Goal: Transaction & Acquisition: Purchase product/service

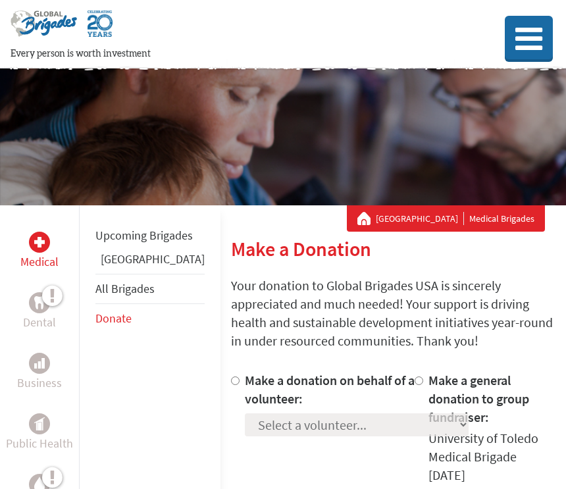
click at [231, 384] on input "Make a donation on behalf of a volunteer:" at bounding box center [235, 380] width 9 height 9
radio input "true"
click at [305, 435] on select "Select a volunteer... [PERSON_NAME] [PERSON_NAME] [PERSON_NAME] [PERSON_NAME] […" at bounding box center [357, 424] width 224 height 23
select select "9BBC63B5-9A76-11F0-9E6E-42010A400005"
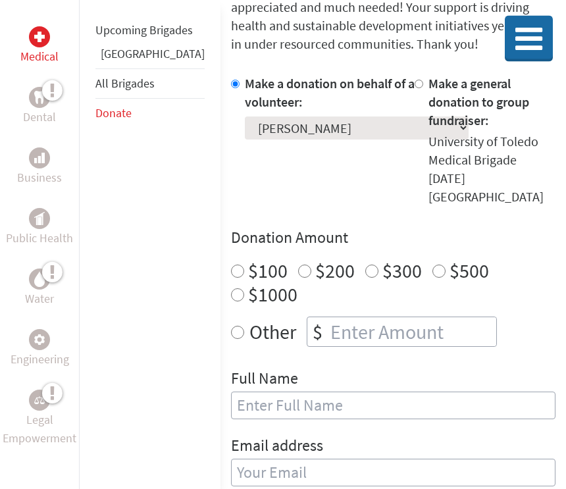
scroll to position [297, 0]
click at [231, 264] on input "$100" at bounding box center [237, 270] width 13 height 13
radio input "true"
click at [235, 391] on input "text" at bounding box center [393, 405] width 324 height 28
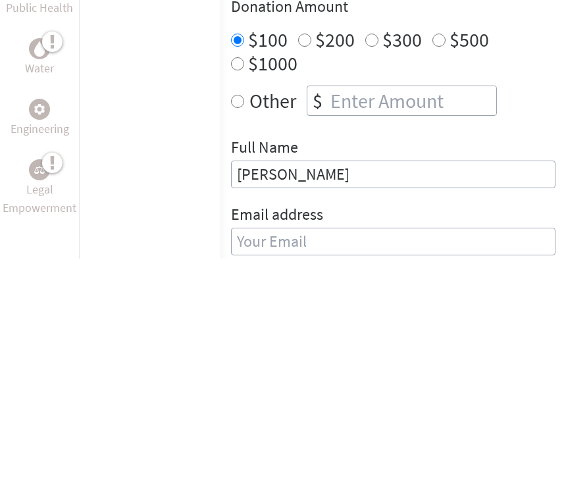
type input "[PERSON_NAME]"
click at [274, 435] on div "Email address" at bounding box center [393, 468] width 324 height 67
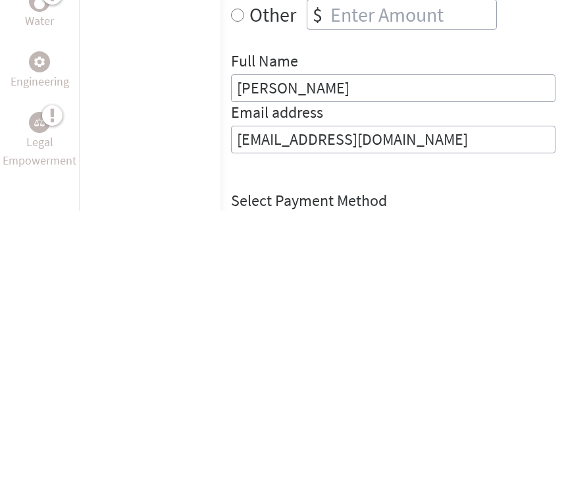
scroll to position [337, 0]
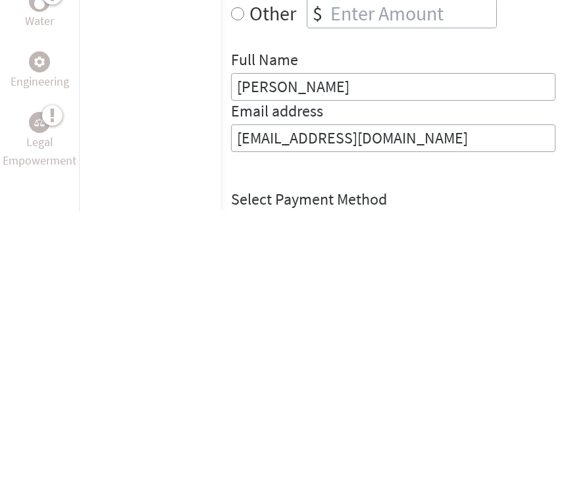
type input "[EMAIL_ADDRESS][DOMAIN_NAME]"
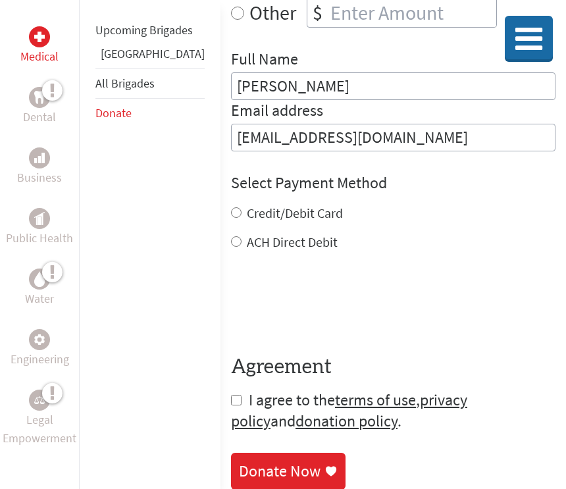
click at [231, 207] on input "Credit/Debit Card" at bounding box center [236, 212] width 11 height 11
radio input "true"
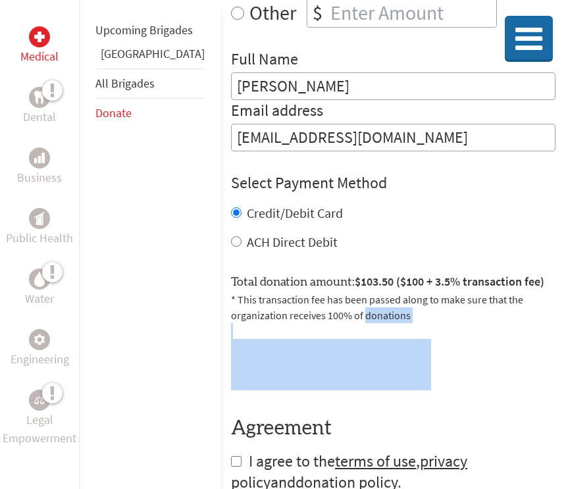
click at [530, 339] on div at bounding box center [393, 364] width 324 height 51
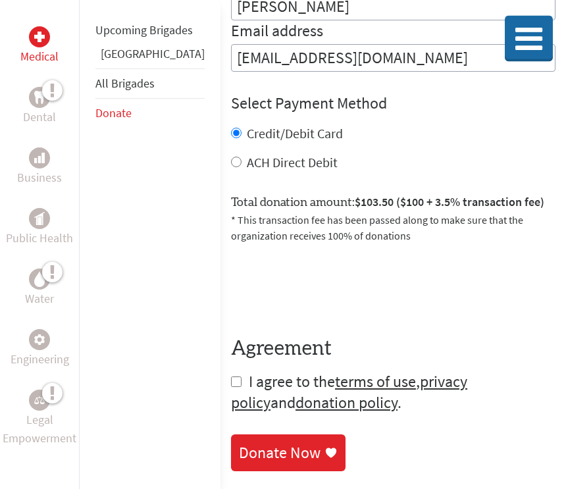
scroll to position [695, 0]
click at [295, 392] on link "donation policy" at bounding box center [346, 402] width 102 height 20
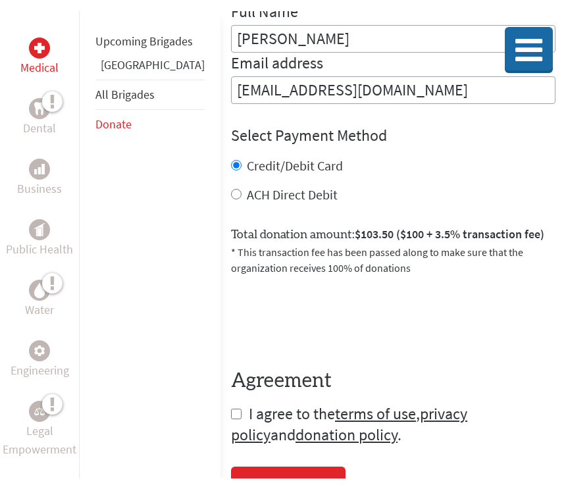
scroll to position [696, 0]
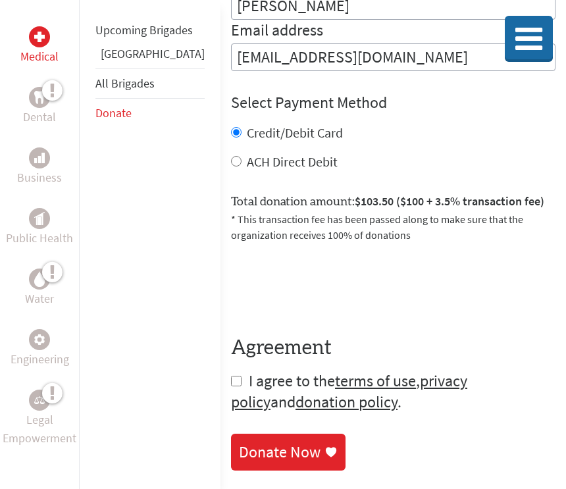
click at [292, 433] on link "Donate Now" at bounding box center [288, 451] width 114 height 37
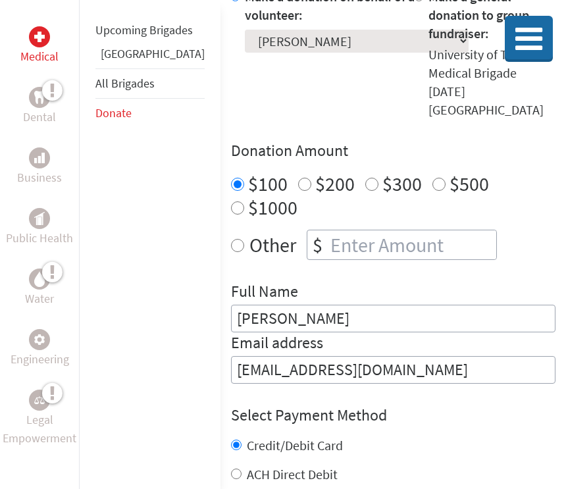
scroll to position [371, 0]
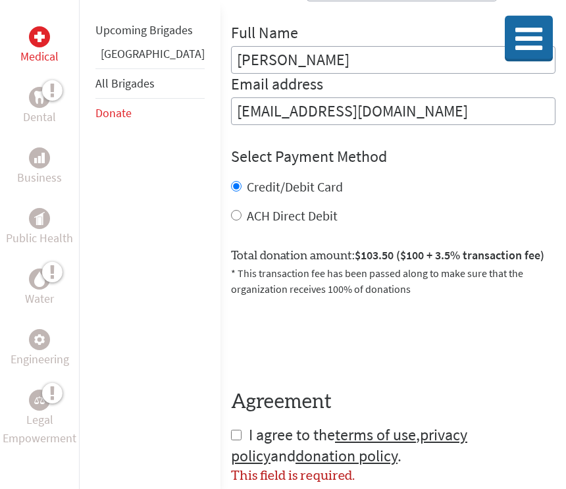
click at [231, 430] on input "checkbox" at bounding box center [236, 435] width 11 height 11
checkbox input "true"
